Goal: Find specific page/section: Find specific page/section

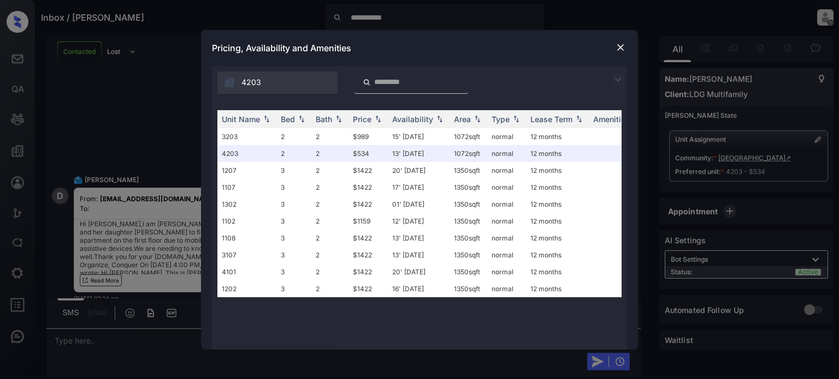
click at [618, 47] on img at bounding box center [620, 47] width 11 height 11
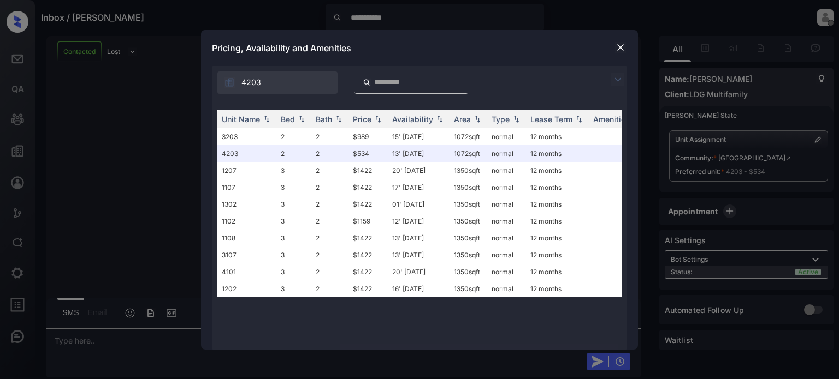
scroll to position [1029, 0]
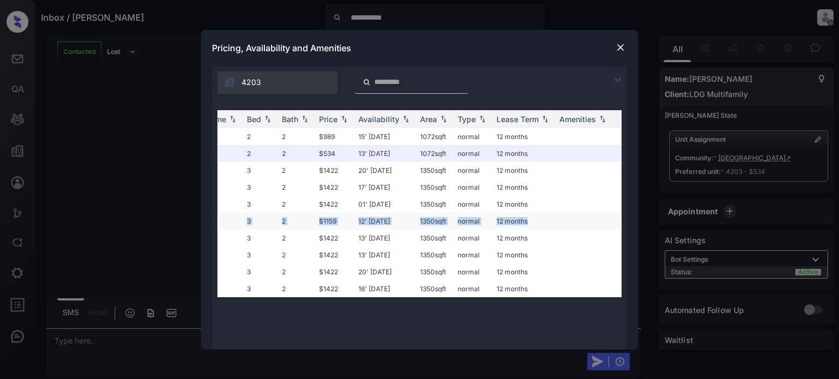
drag, startPoint x: 622, startPoint y: 198, endPoint x: 616, endPoint y: 216, distance: 18.8
click at [616, 216] on div "Unit Name Bed Bath Price Availability Area Type Lease Term Amenities 3203 2 2 $…" at bounding box center [419, 224] width 415 height 251
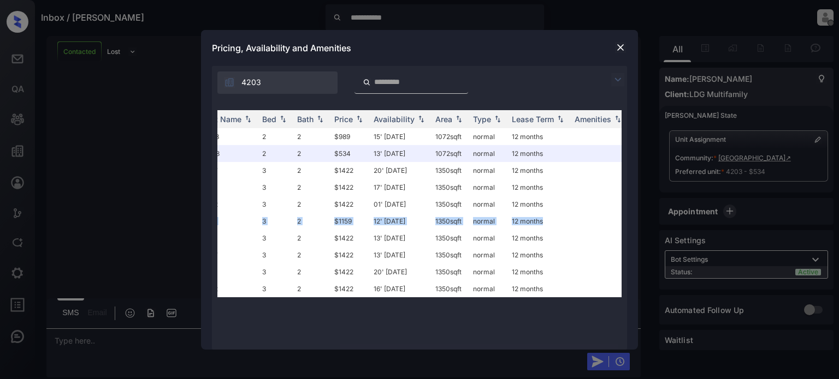
scroll to position [0, 0]
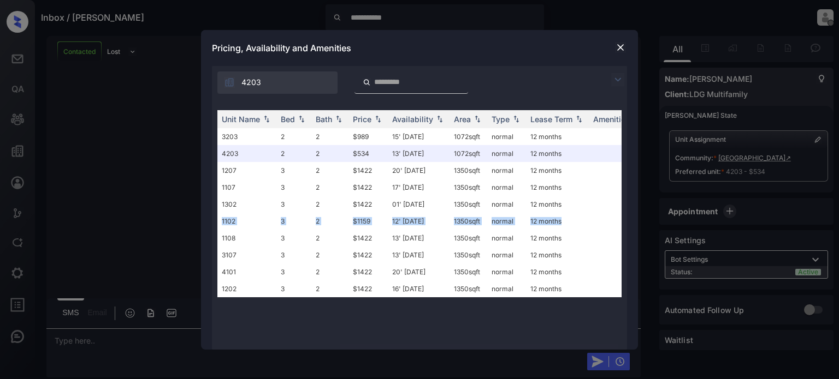
click at [622, 47] on img at bounding box center [620, 47] width 11 height 11
